Goal: Unclear: Unclear

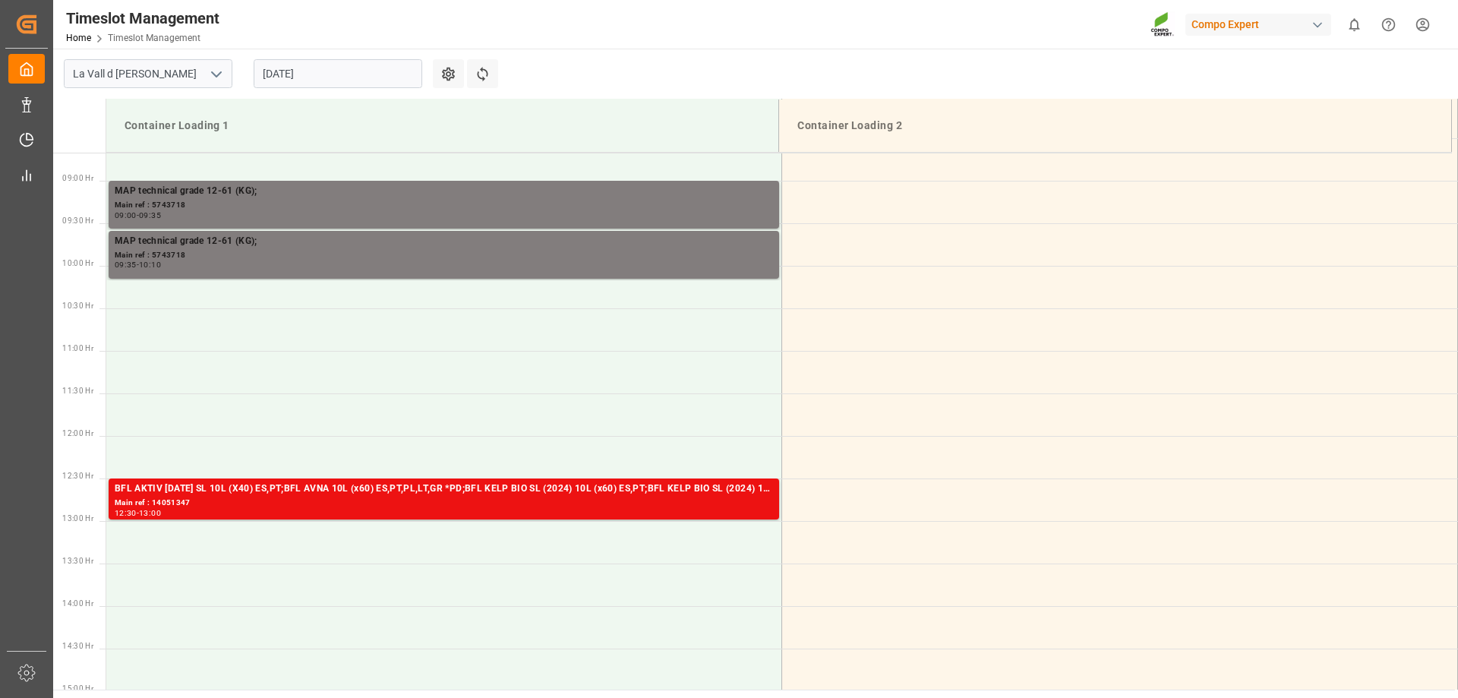
scroll to position [662, 0]
